Goal: Task Accomplishment & Management: Use online tool/utility

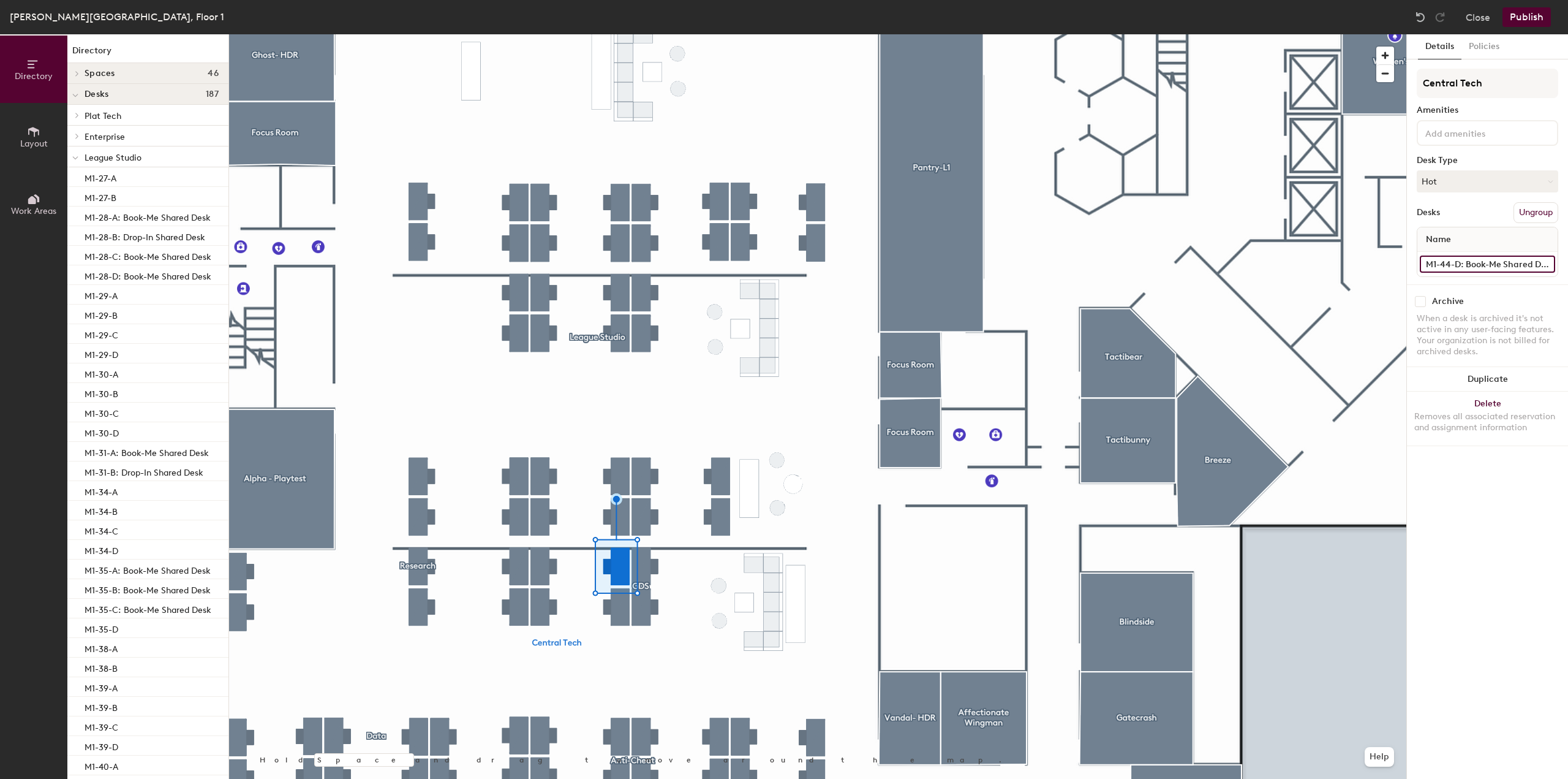
click at [1464, 267] on input "M1-44-D: Book-Me Shared Desk" at bounding box center [1487, 264] width 136 height 17
click at [1466, 267] on input "M1-44-D: Book-Me Shared Desk" at bounding box center [1487, 264] width 136 height 17
click at [1470, 264] on input "M1-44-D: Book-Me Shared Desk" at bounding box center [1487, 264] width 136 height 17
drag, startPoint x: 1468, startPoint y: 263, endPoint x: 1501, endPoint y: 262, distance: 33.0
click at [1501, 262] on input "M1-44-D: Book-Me Shared Desk" at bounding box center [1487, 264] width 136 height 17
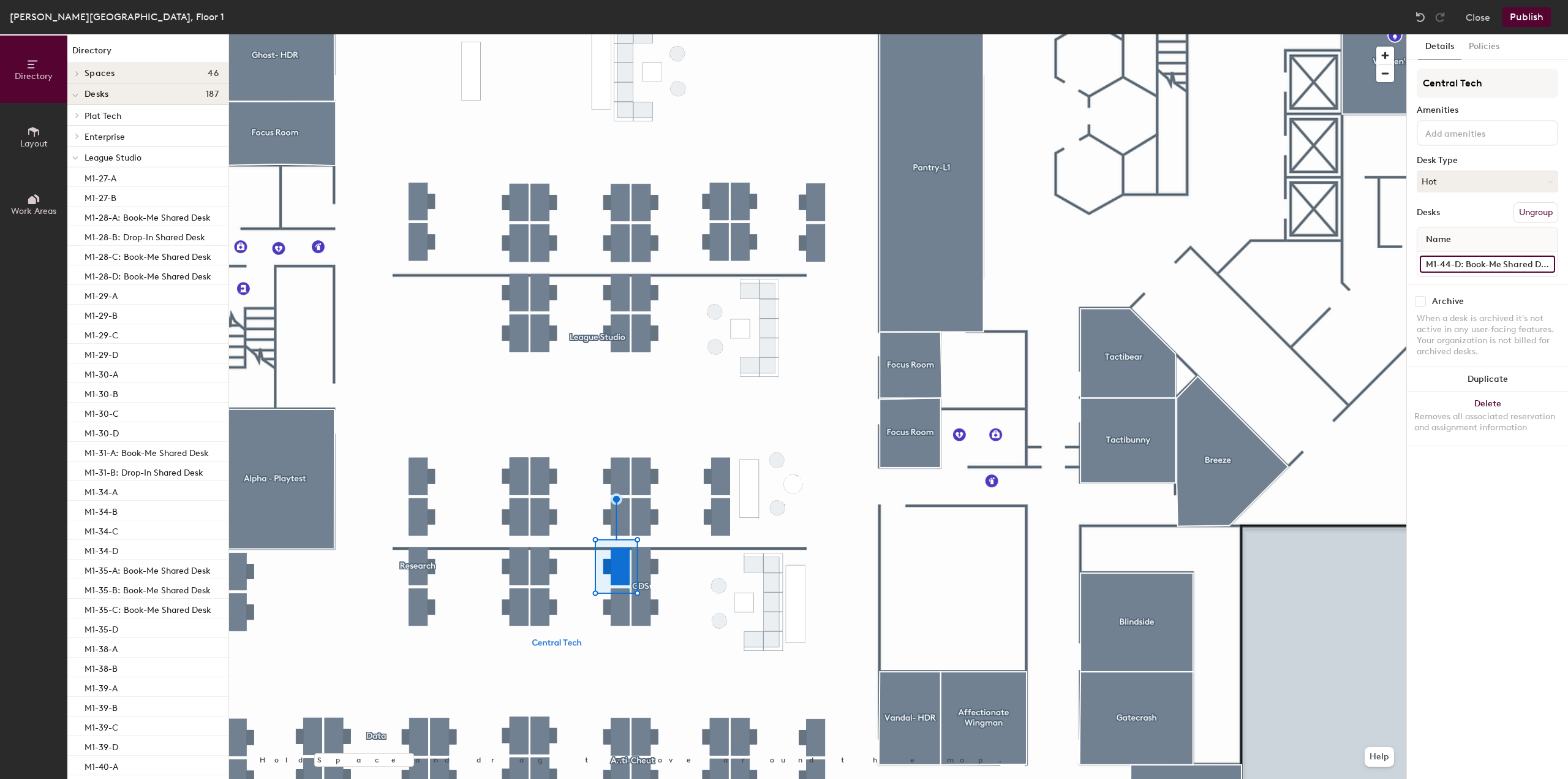
type input "D"
click at [1461, 263] on input "M1-44-D: Book-Me Shared Desk" at bounding box center [1487, 264] width 136 height 17
click at [1463, 263] on input "M1-44-D: Book-Me Shared Desk" at bounding box center [1487, 264] width 136 height 17
click at [1468, 265] on input "M1-44-D: Book-Me Shared Desk" at bounding box center [1487, 264] width 136 height 17
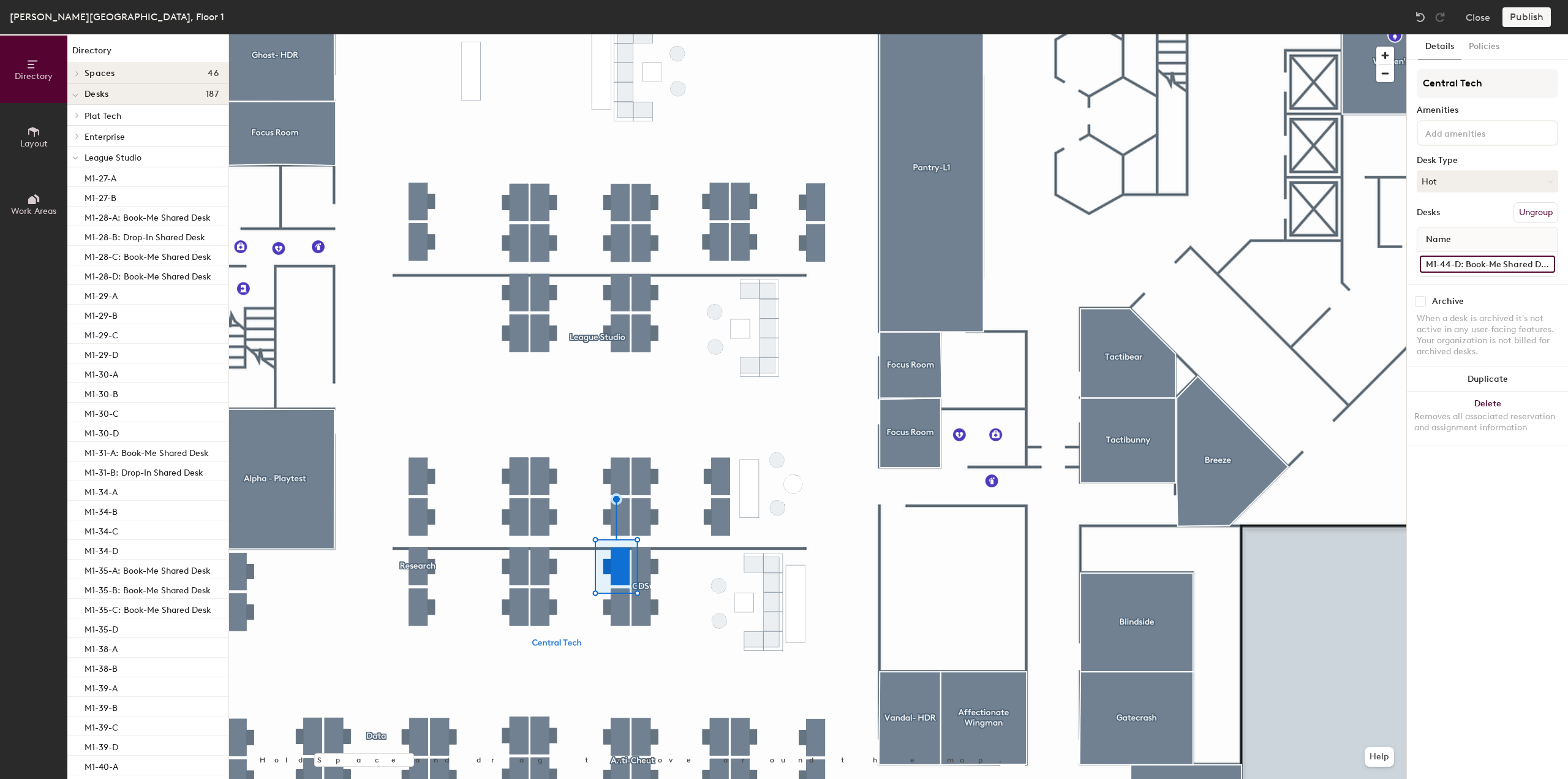
drag, startPoint x: 1459, startPoint y: 265, endPoint x: 1534, endPoint y: 265, distance: 75.0
click at [1534, 265] on input "M1-44-D: Book-Me Shared Desk" at bounding box center [1487, 264] width 136 height 17
drag, startPoint x: 1467, startPoint y: 265, endPoint x: 1499, endPoint y: 262, distance: 32.1
click at [1499, 262] on input "M1-44-D: Book-Me Shared Desk" at bounding box center [1487, 264] width 136 height 17
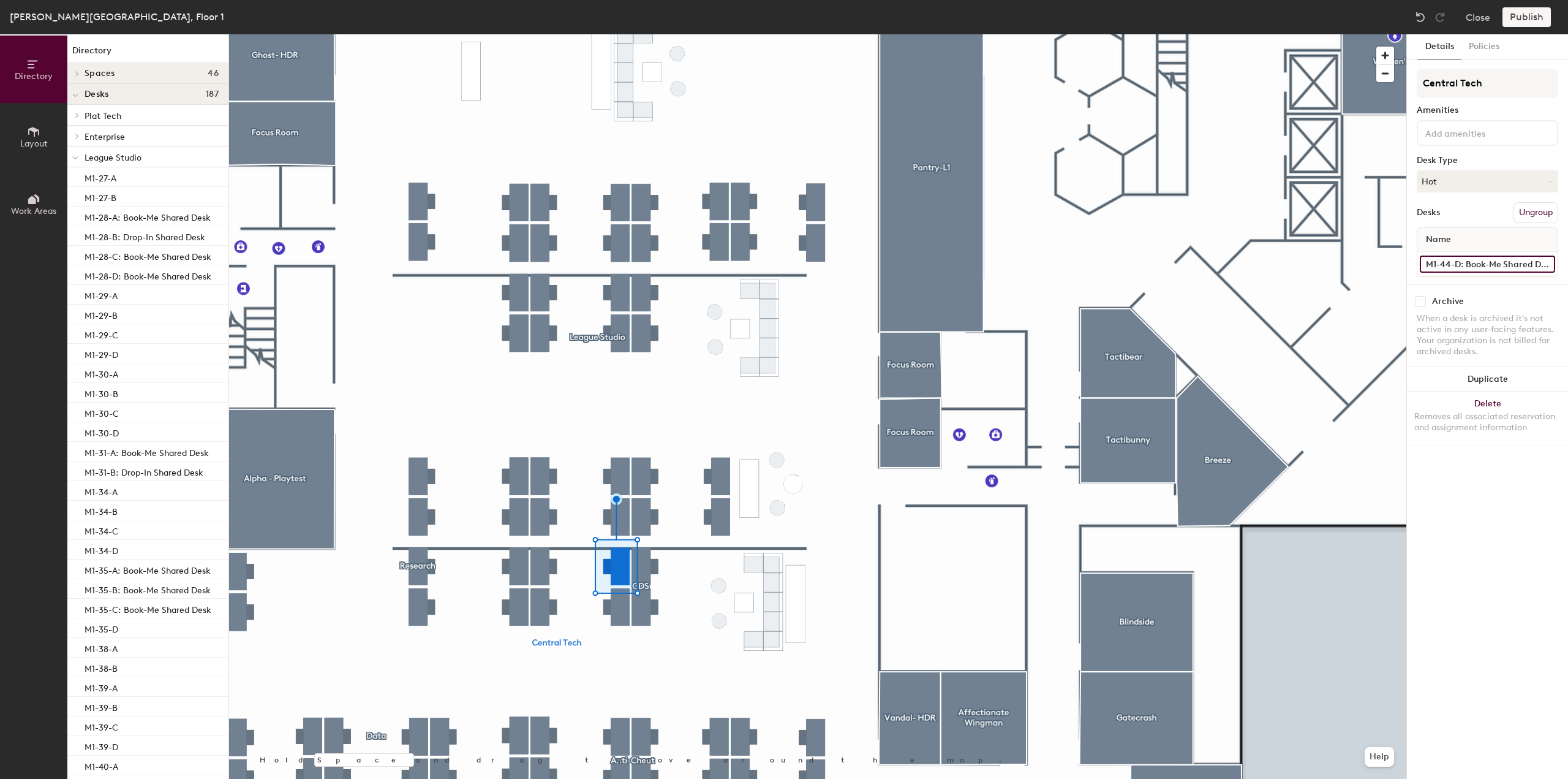
click at [1501, 261] on input "M1-44-D: Book-Me Shared Desk" at bounding box center [1487, 264] width 136 height 17
type input "M1-44-D: Drop-In Shared Desk"
click at [1517, 25] on button "Publish" at bounding box center [1526, 17] width 48 height 20
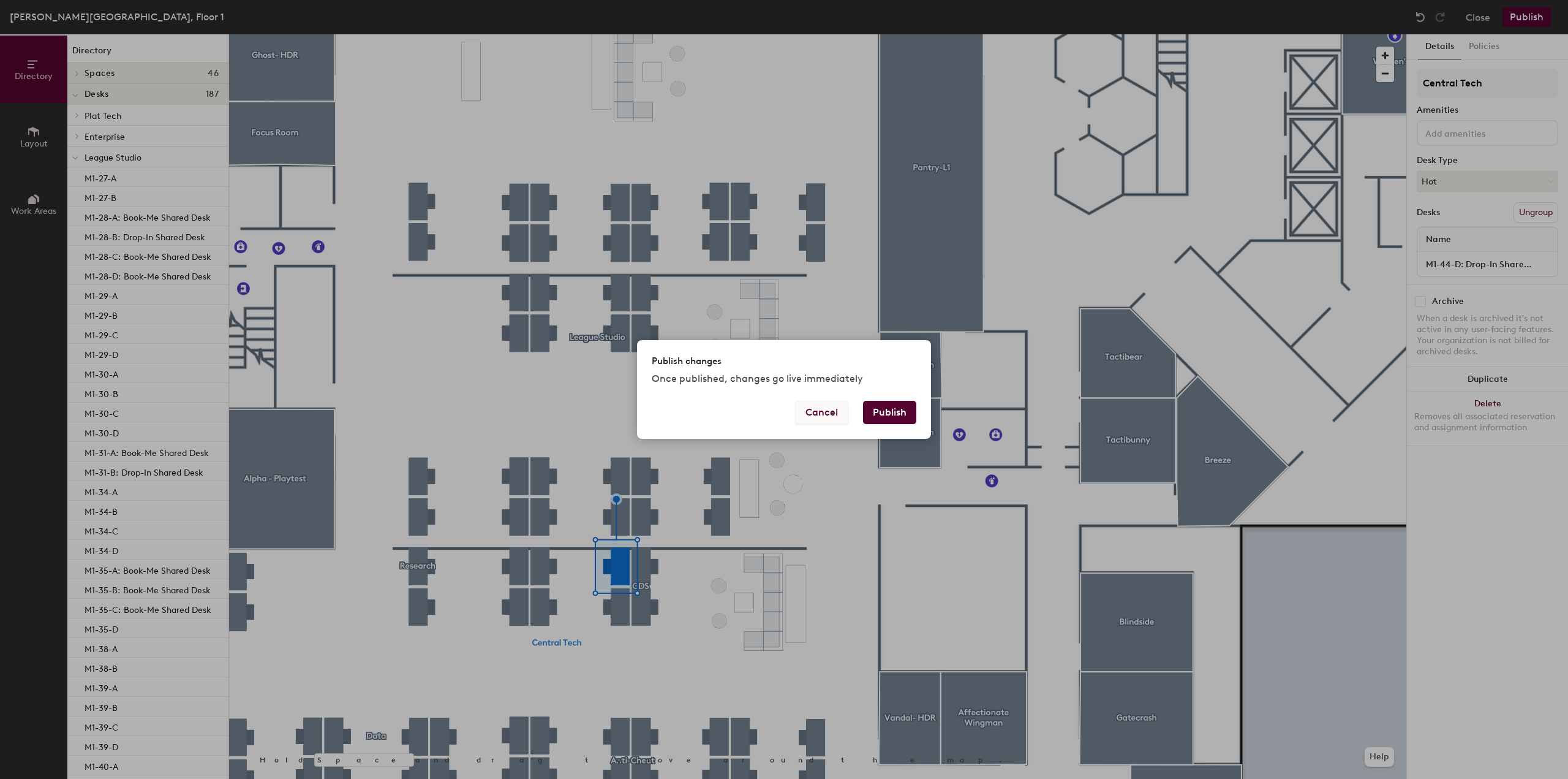
click at [830, 413] on button "Cancel" at bounding box center [822, 412] width 53 height 23
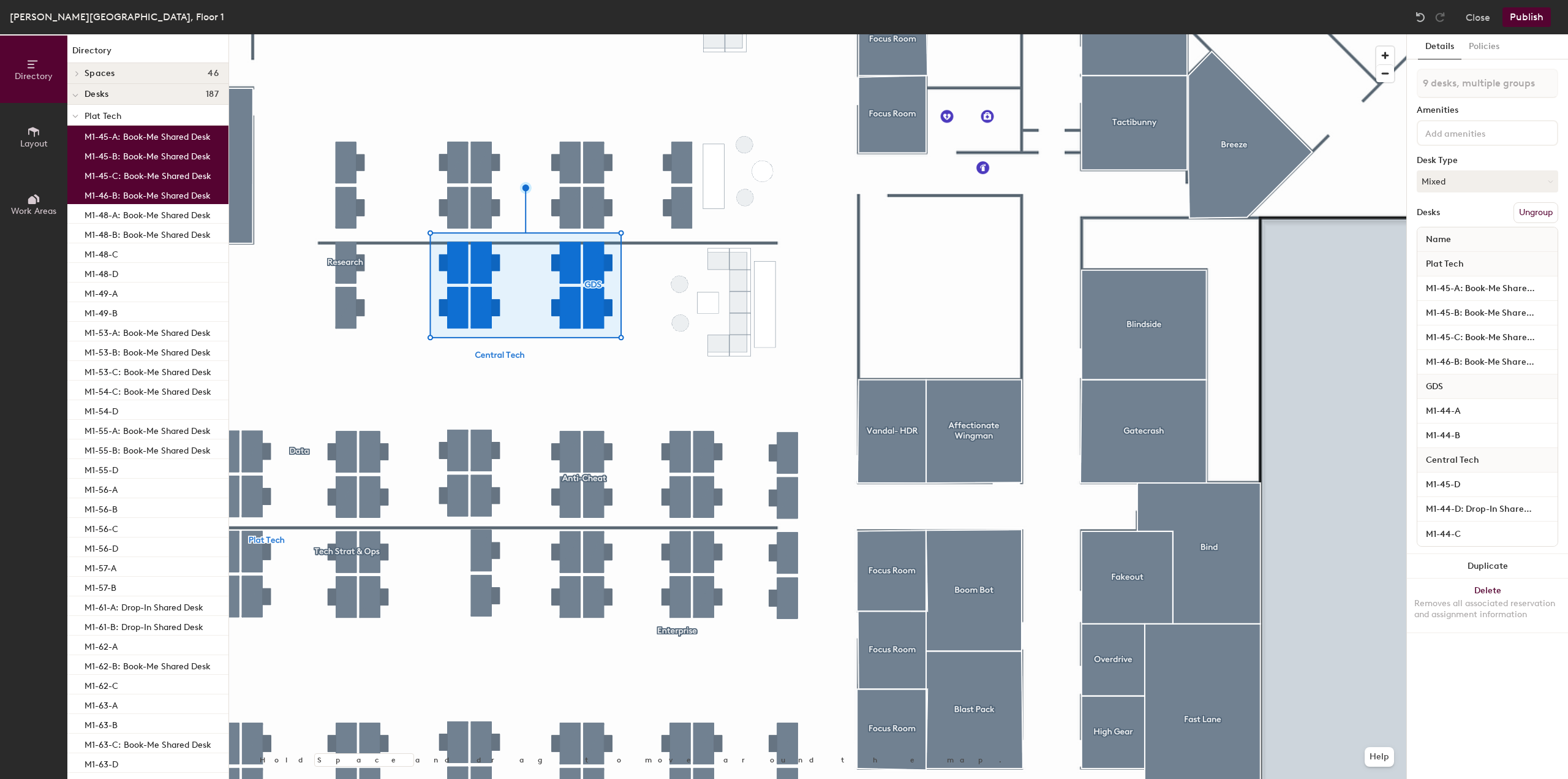
type input "10 desks, multiple groups"
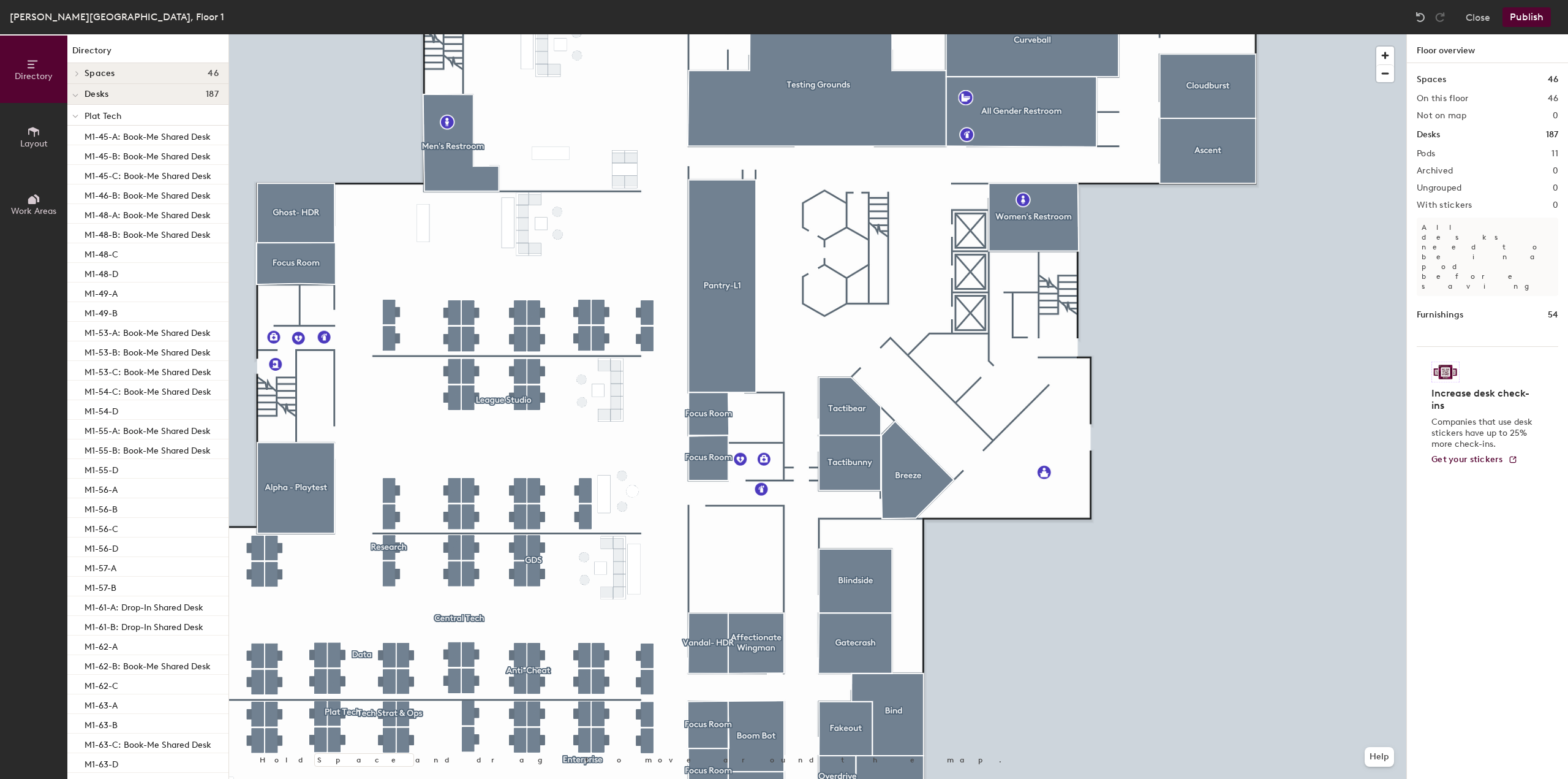
click at [1526, 27] on div "[PERSON_NAME][GEOGRAPHIC_DATA], Floor 1 Close Publish" at bounding box center [784, 17] width 1568 height 34
click at [1528, 20] on button "Publish" at bounding box center [1526, 17] width 48 height 20
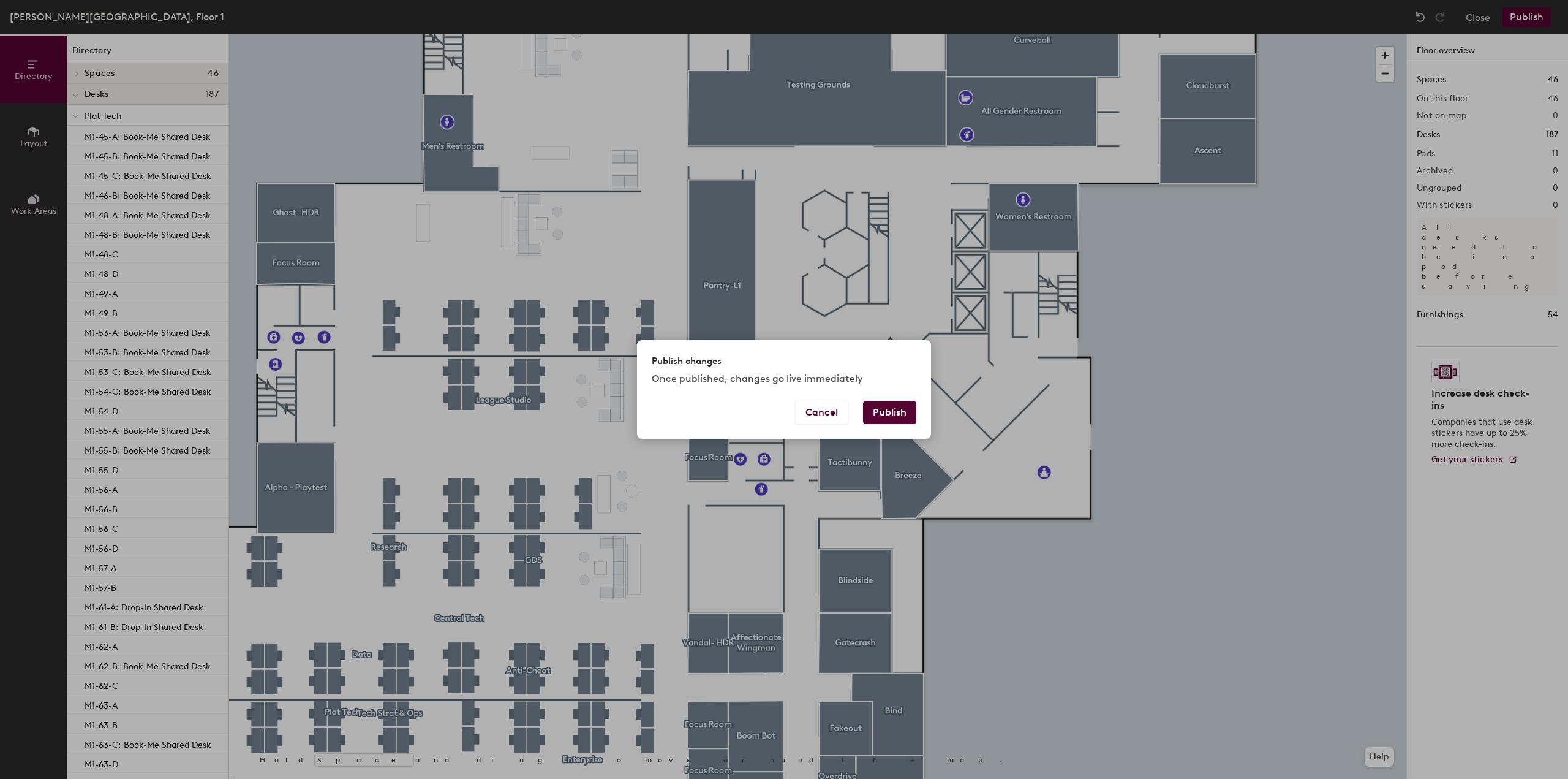
click at [893, 417] on button "Publish" at bounding box center [889, 412] width 53 height 23
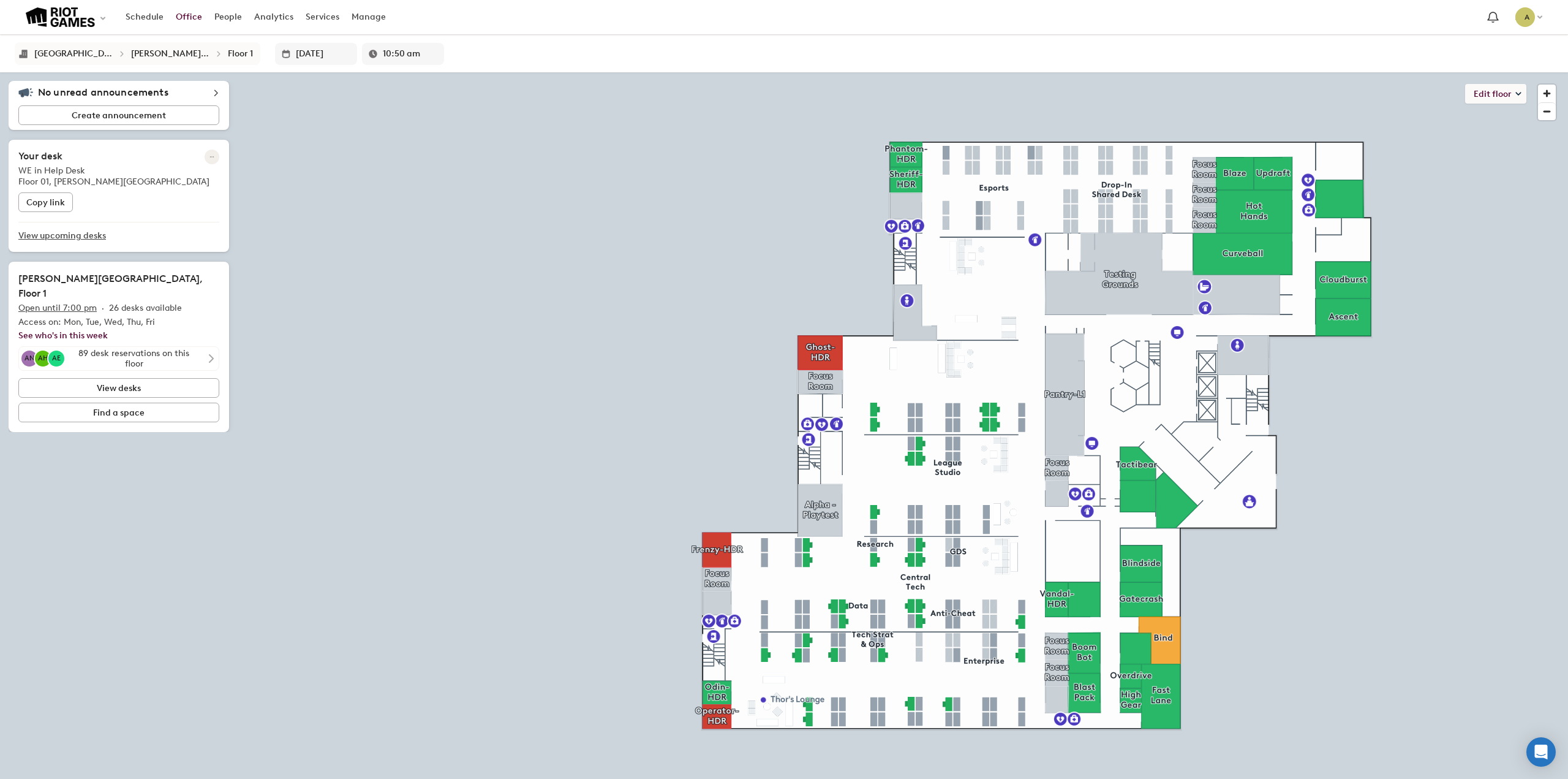
type input "10:55 am"
